Goal: Information Seeking & Learning: Learn about a topic

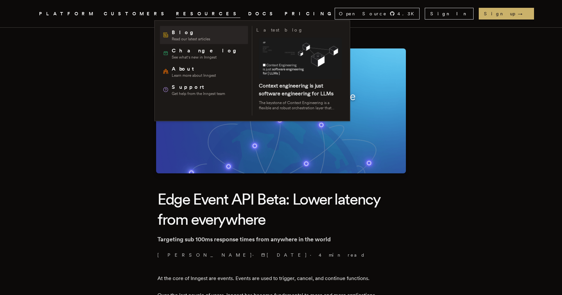
click at [180, 36] on span "Read our latest articles" at bounding box center [191, 38] width 38 height 5
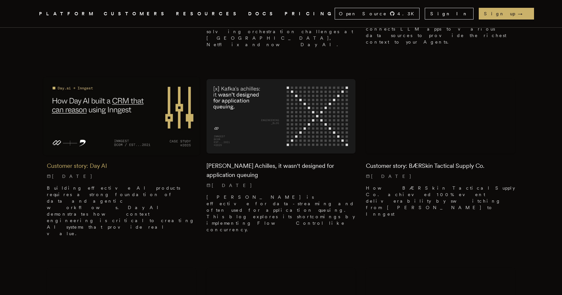
scroll to position [341, 0]
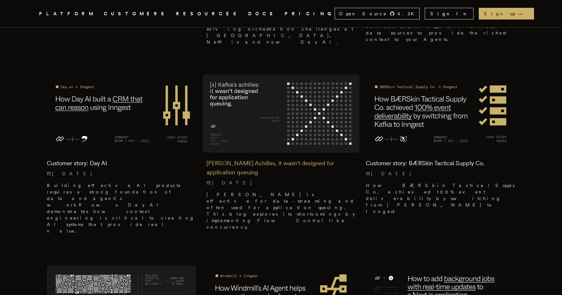
click at [272, 100] on img at bounding box center [281, 114] width 157 height 78
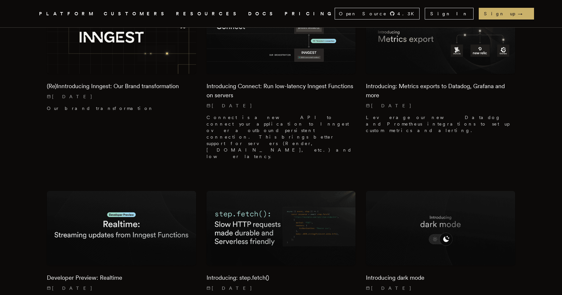
scroll to position [948, 0]
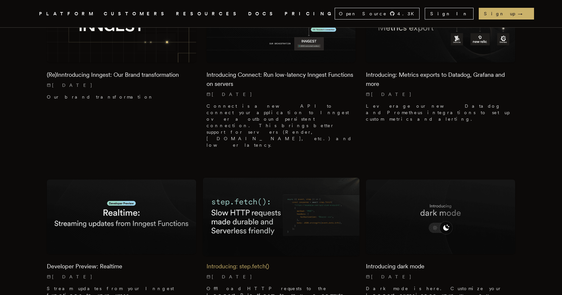
click at [267, 178] on img at bounding box center [281, 217] width 157 height 78
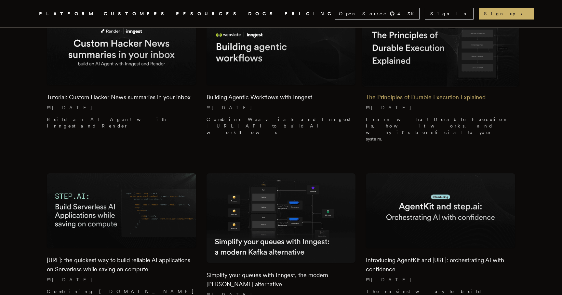
scroll to position [1441, 0]
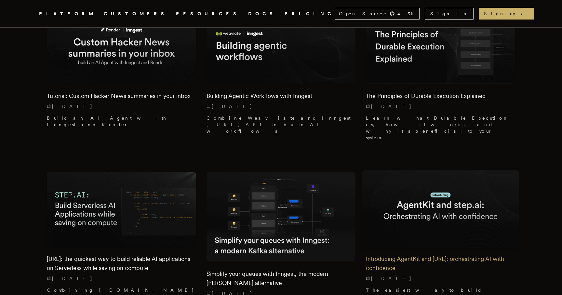
click at [455, 170] on img at bounding box center [441, 209] width 157 height 78
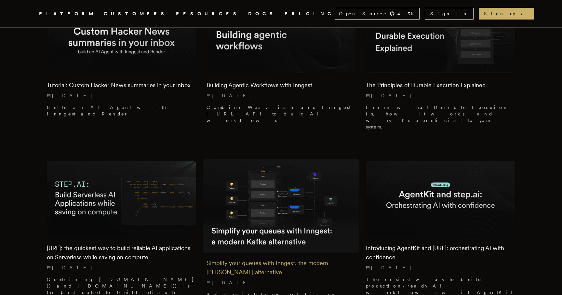
scroll to position [1459, 0]
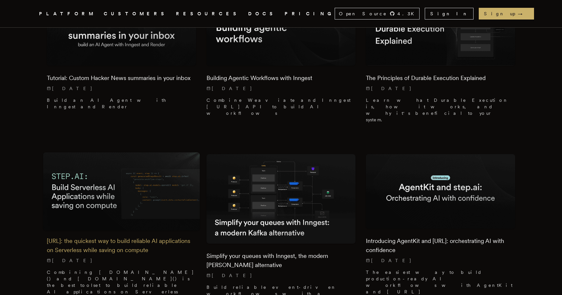
click at [178, 152] on img at bounding box center [121, 191] width 157 height 78
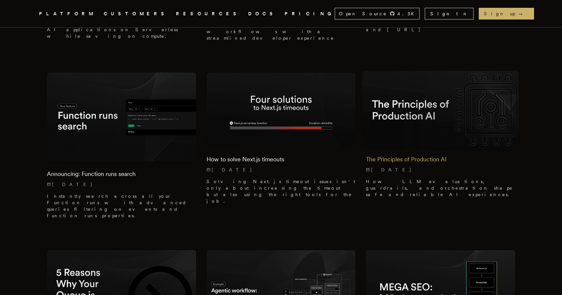
scroll to position [1763, 0]
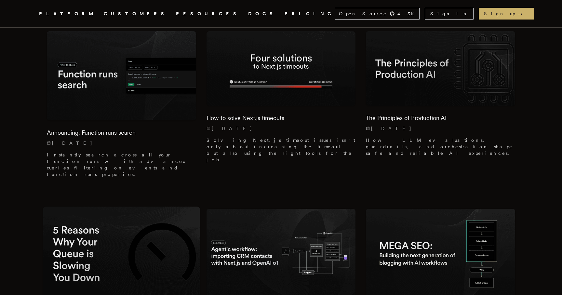
click at [142, 207] on img at bounding box center [121, 254] width 157 height 94
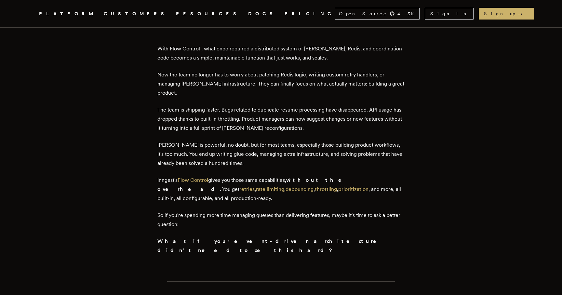
scroll to position [2112, 0]
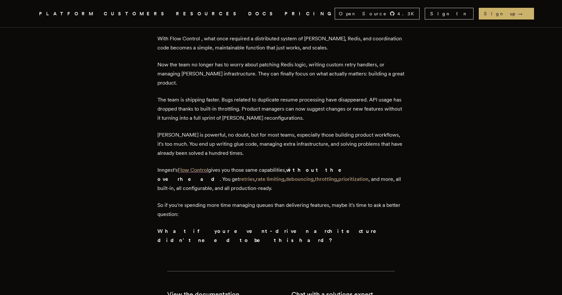
click at [205, 167] on link "Flow Control" at bounding box center [193, 170] width 31 height 6
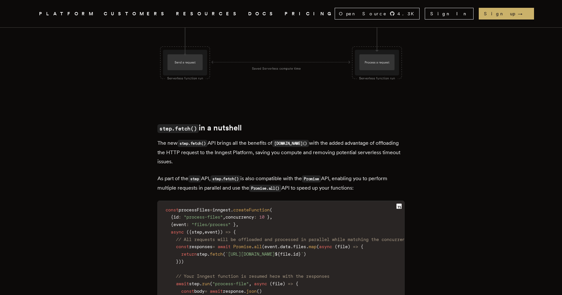
scroll to position [755, 0]
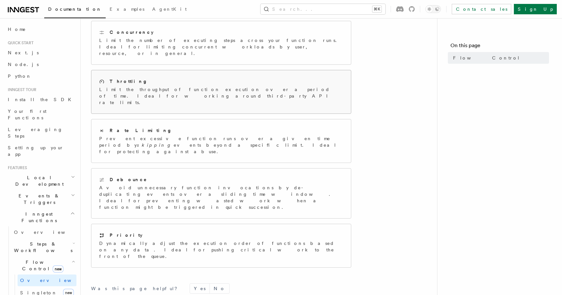
scroll to position [137, 0]
